Goal: Complete application form: Complete application form

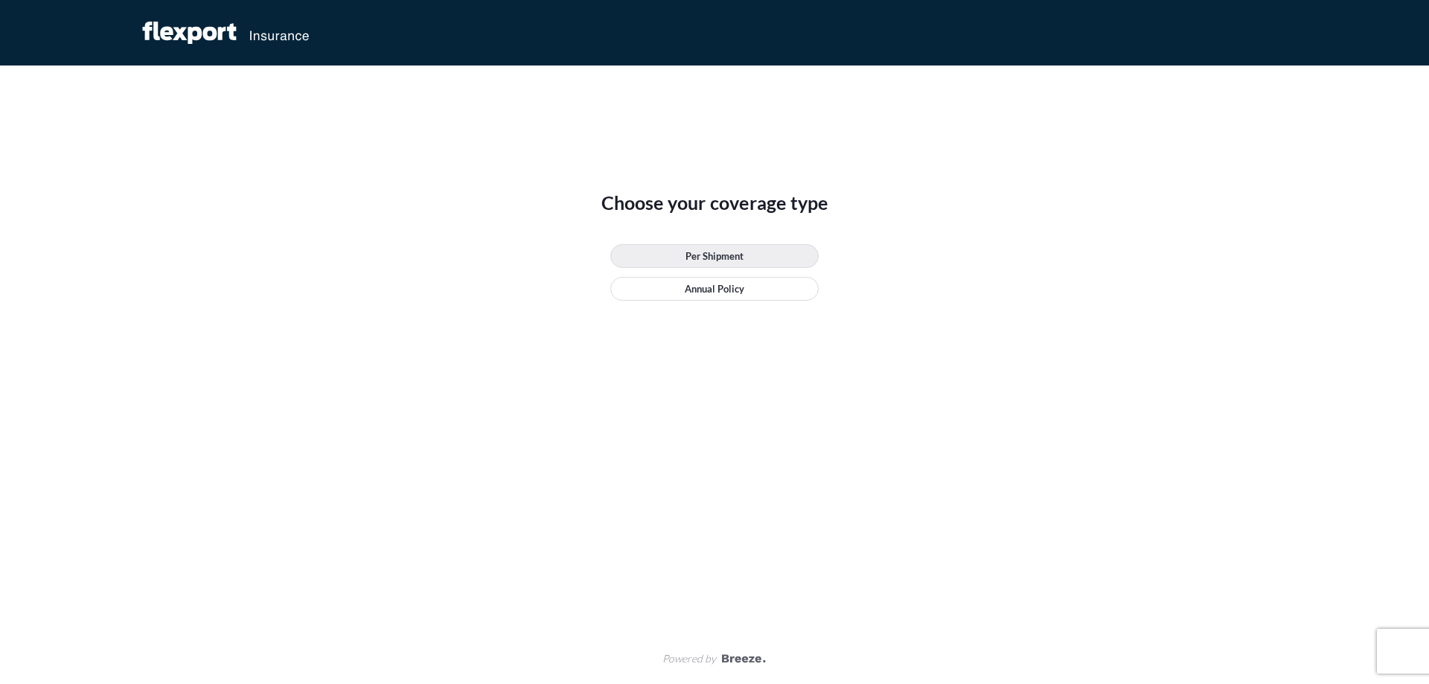
click at [756, 257] on link "Per Shipment" at bounding box center [714, 256] width 208 height 24
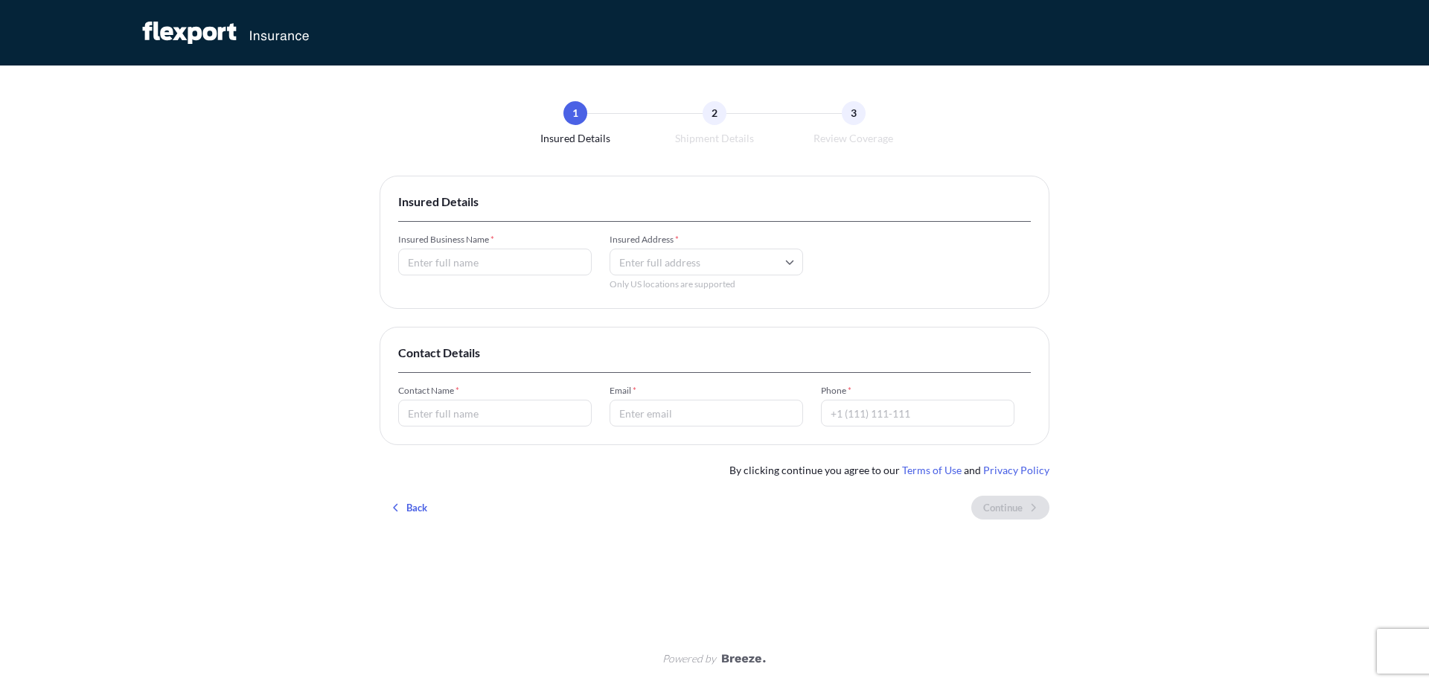
click at [446, 269] on input "Insured Business Name *" at bounding box center [494, 262] width 193 height 27
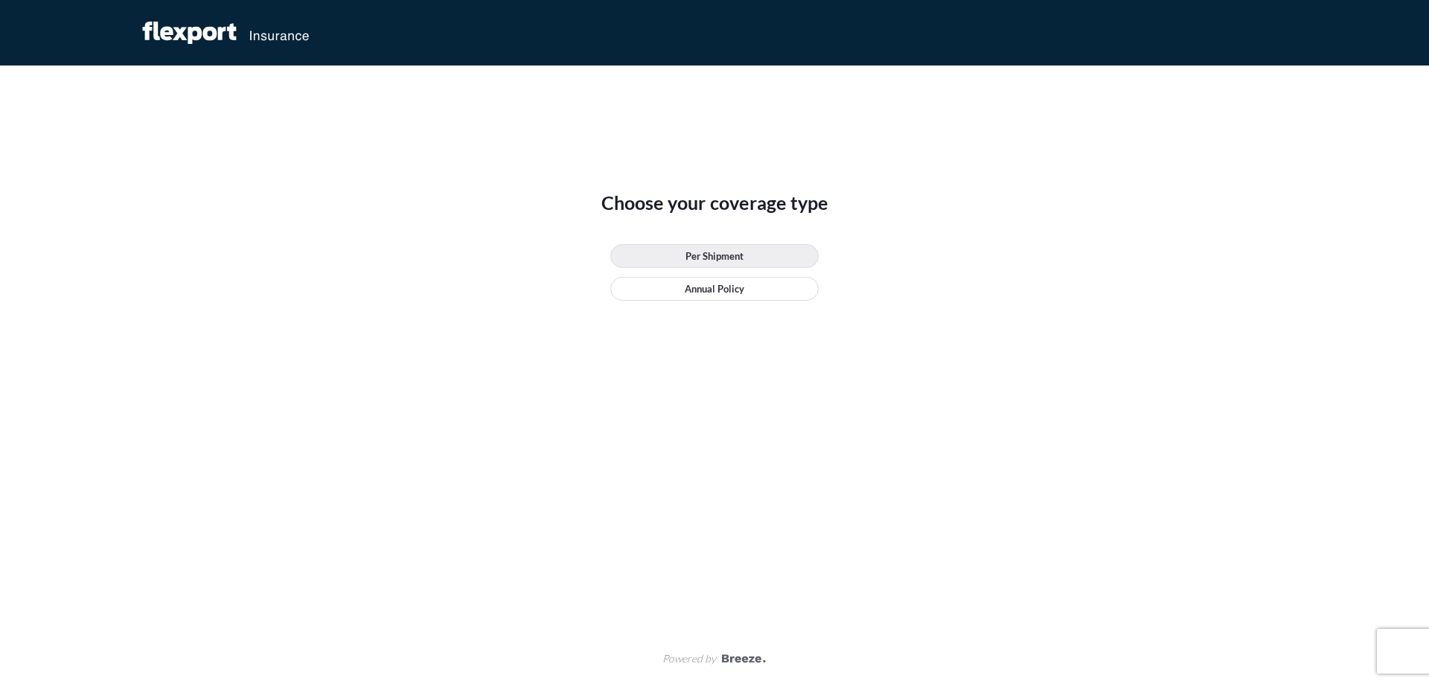
click at [692, 257] on p "Per Shipment" at bounding box center [714, 256] width 58 height 15
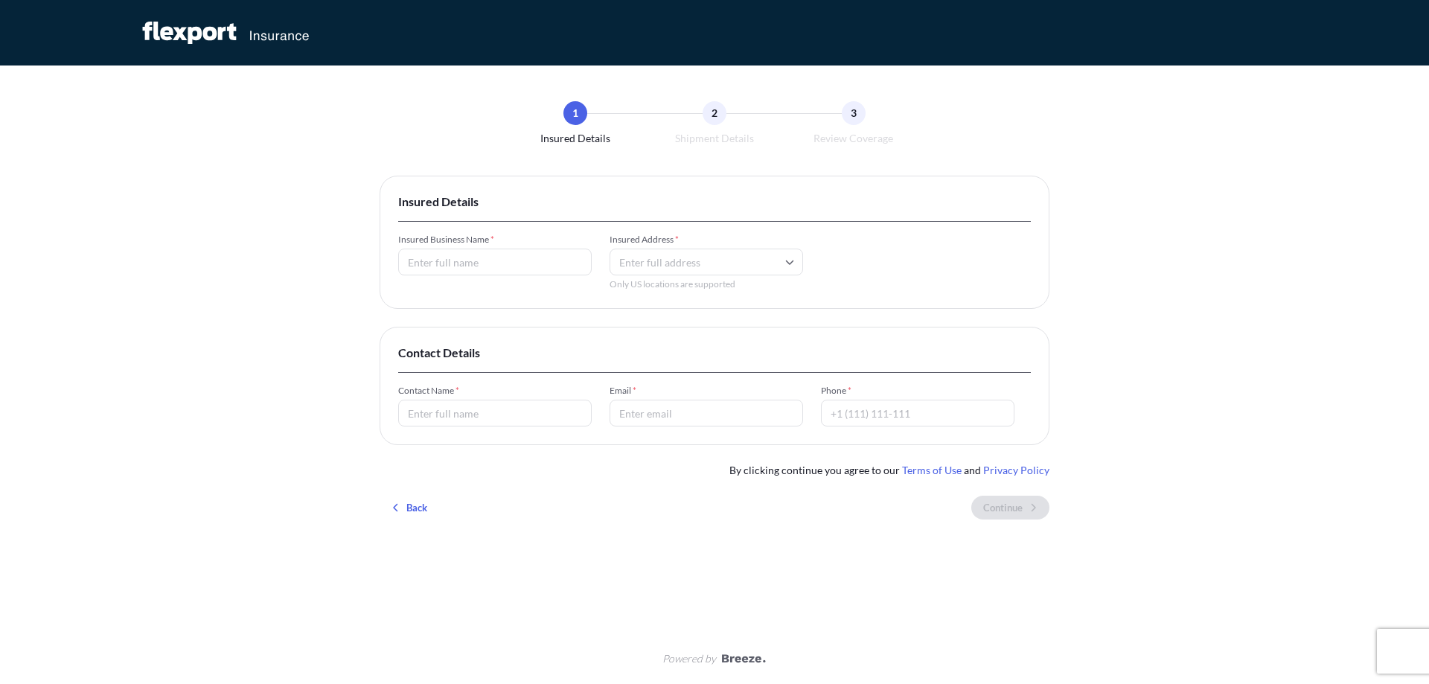
click at [500, 263] on input "Insured Business Name *" at bounding box center [494, 262] width 193 height 27
type input "CEF LOGISTICS"
click at [624, 261] on input "Insured Address *" at bounding box center [705, 262] width 193 height 27
click at [730, 275] on div "Insured Address * Only US locations are supported" at bounding box center [705, 262] width 193 height 57
paste input "Skvattramsvägen 4, 393 61 Kalmar"
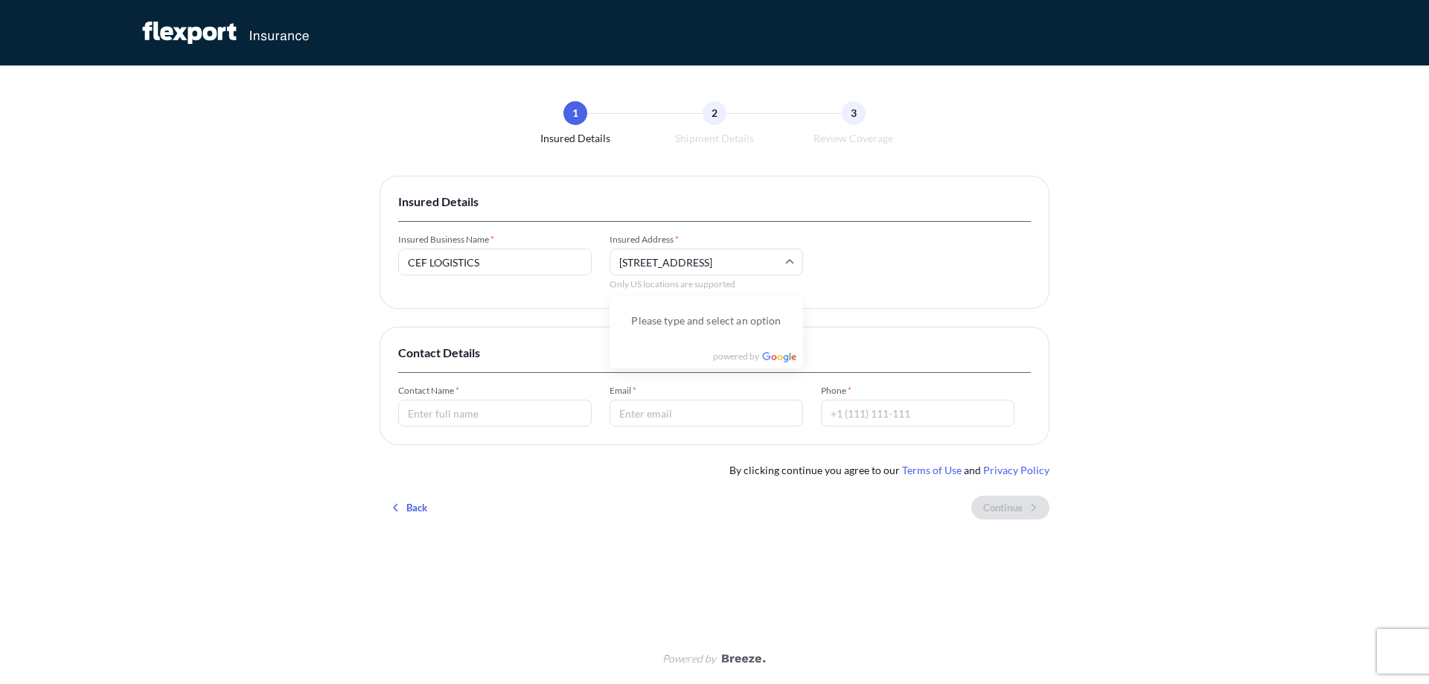
type input "Skvattramsvägen 4, 393 61 Kalmar"
click at [450, 411] on input "Contact Name *" at bounding box center [494, 413] width 193 height 27
click at [659, 413] on input "Email *" at bounding box center [705, 413] width 193 height 27
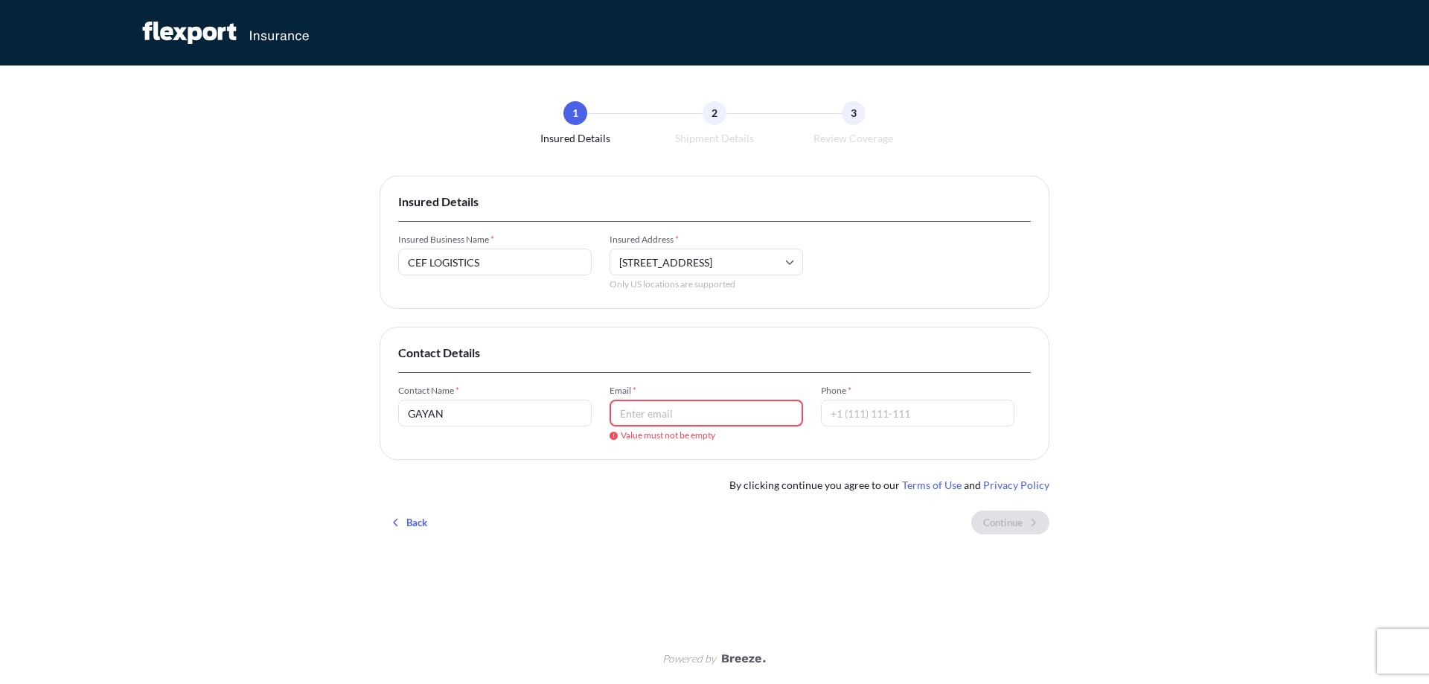
click at [467, 414] on input "GAYAN" at bounding box center [494, 413] width 193 height 27
type input "GAYAN WIJESINGHE"
click at [708, 417] on input "Email *" at bounding box center [705, 413] width 193 height 27
paste input "Gayan Madushanka <gayan@cefswe.com>"
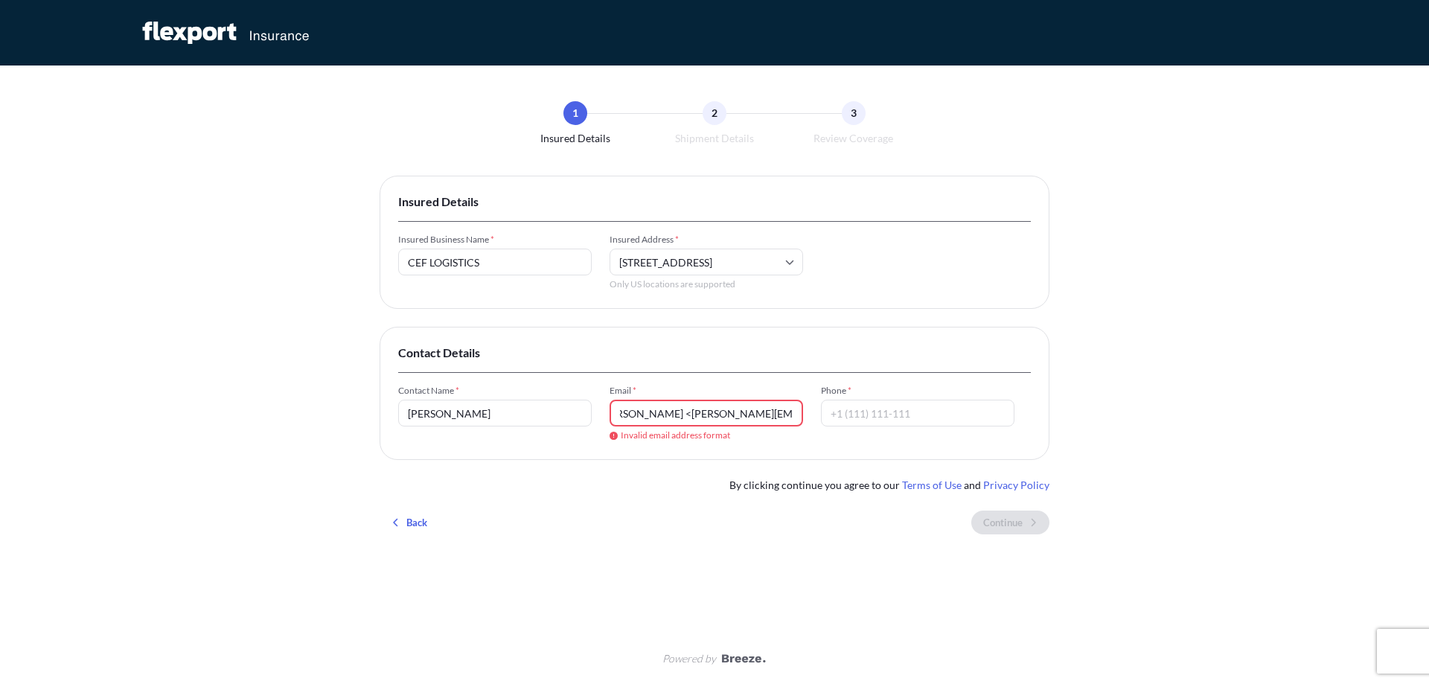
click at [696, 416] on input "Gayan Madushanka <gayan@cefswe.com>" at bounding box center [705, 413] width 193 height 27
click at [724, 409] on input "gayan@cefswe.com>" at bounding box center [705, 413] width 193 height 27
type input "gayan@cefswe.com"
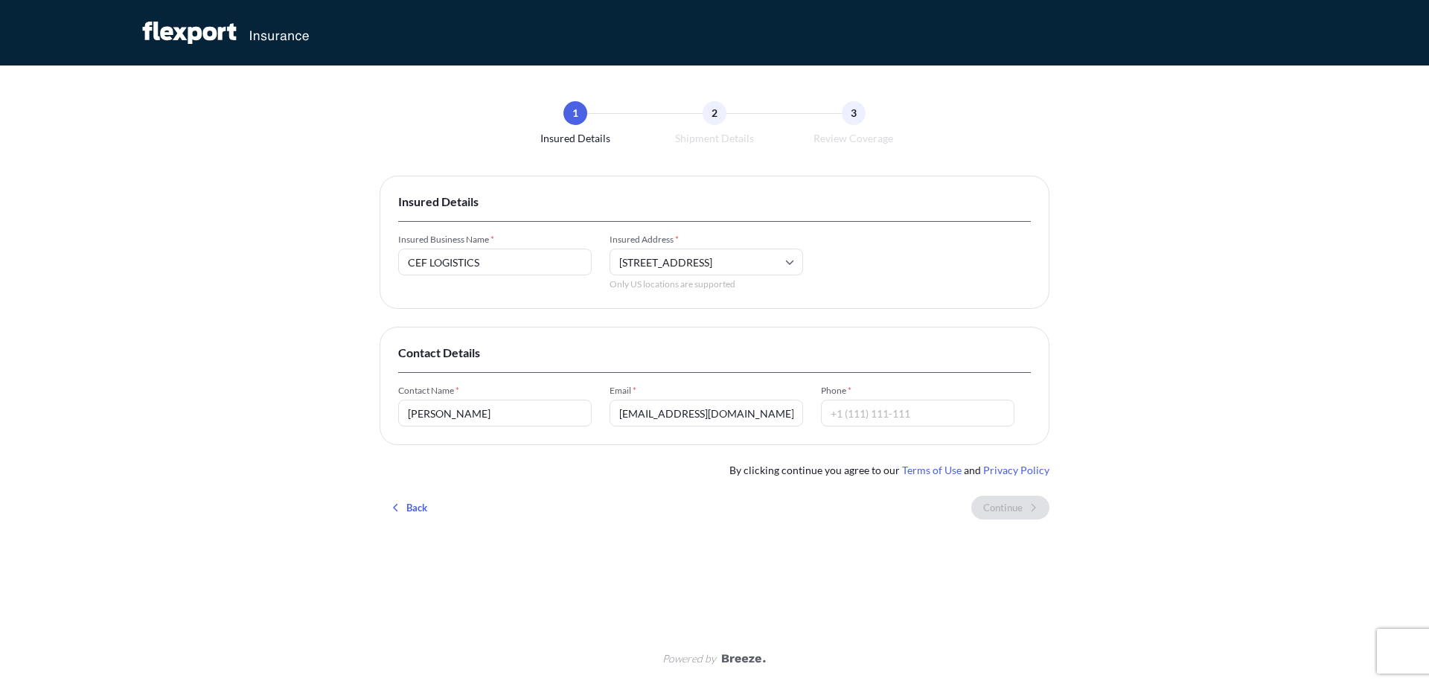
click at [925, 411] on input "Phone *" at bounding box center [917, 413] width 193 height 27
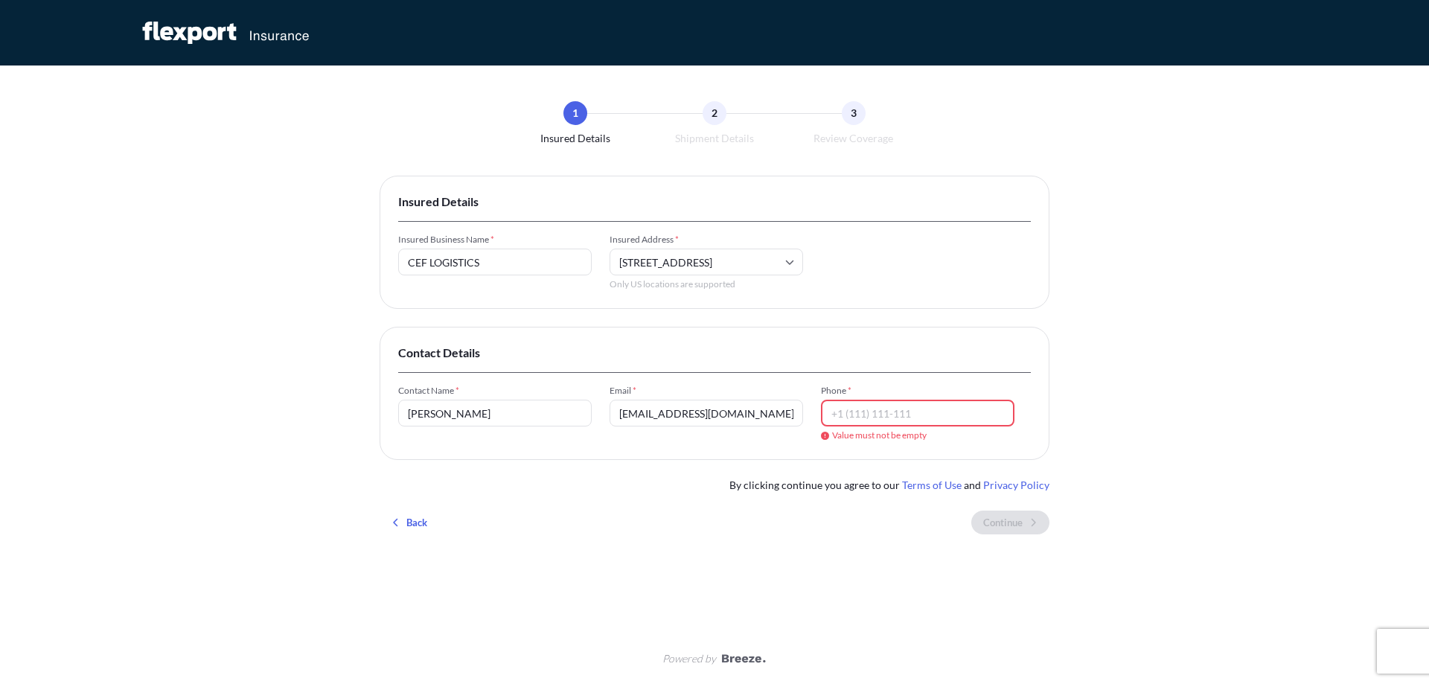
paste input "+46 72 949 4699"
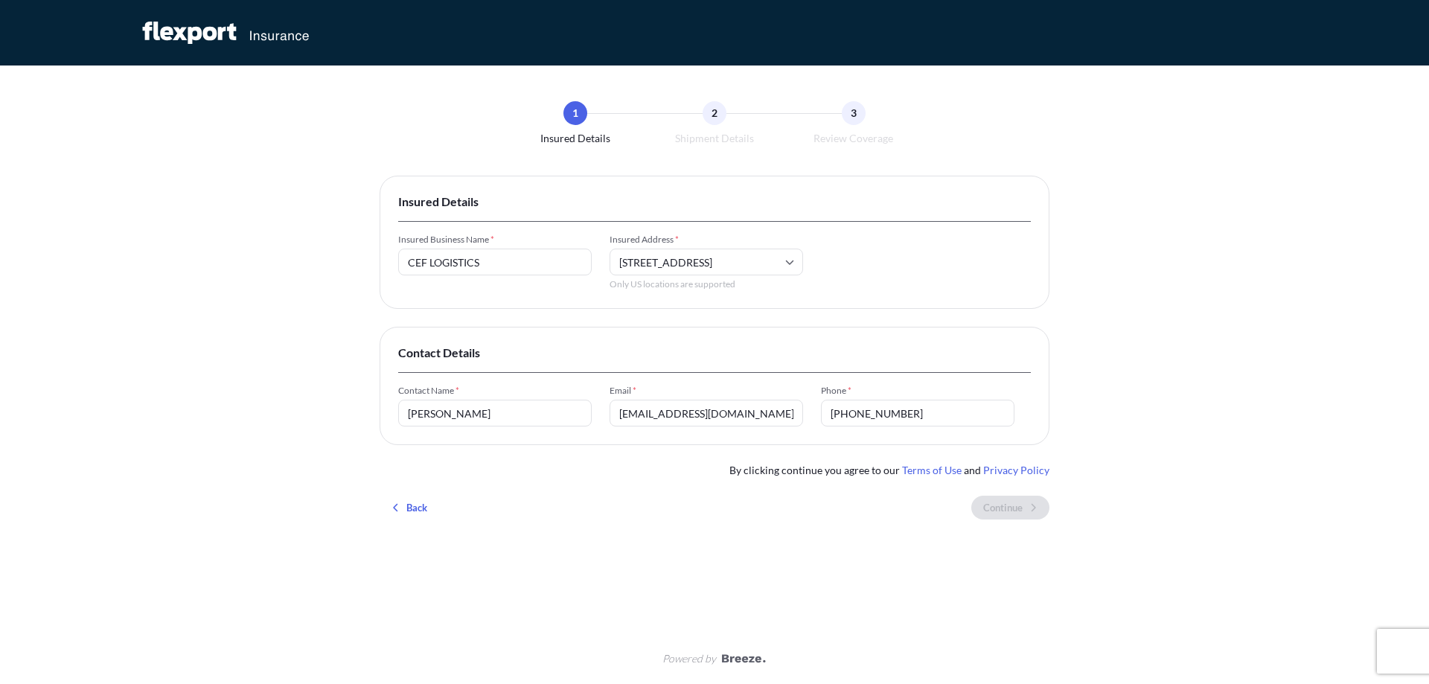
drag, startPoint x: 848, startPoint y: 414, endPoint x: 861, endPoint y: 420, distance: 15.0
click at [848, 414] on input "+46 72 949 4699" at bounding box center [917, 413] width 193 height 27
click at [931, 414] on input "072 949 4699" at bounding box center [917, 413] width 193 height 27
click at [916, 417] on input "072 949 4699" at bounding box center [917, 413] width 193 height 27
type input "072 949 4699"
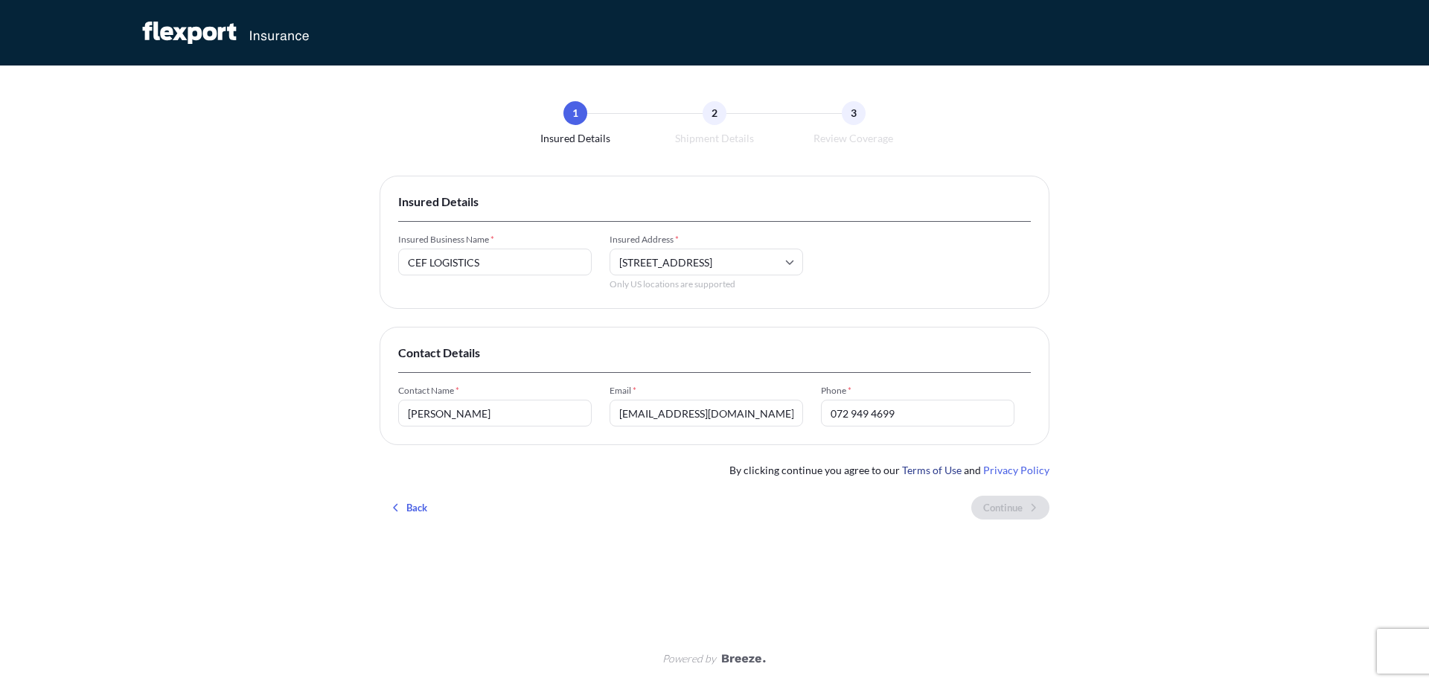
click at [926, 469] on link "Terms of Use" at bounding box center [932, 470] width 60 height 13
click at [1015, 470] on link "Privacy Policy" at bounding box center [1016, 470] width 66 height 13
click at [935, 411] on input "072 949 4699" at bounding box center [917, 413] width 193 height 27
click at [961, 471] on link "Terms of Use" at bounding box center [932, 470] width 60 height 13
